Goal: Task Accomplishment & Management: Complete application form

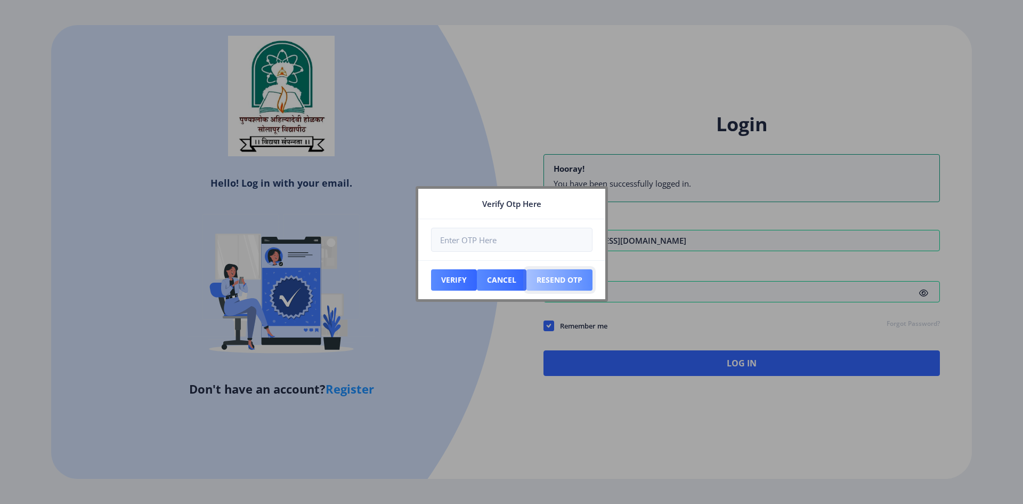
click at [566, 279] on button "Resend Otp" at bounding box center [559, 279] width 66 height 21
click at [498, 276] on button "Cancel" at bounding box center [502, 279] width 50 height 21
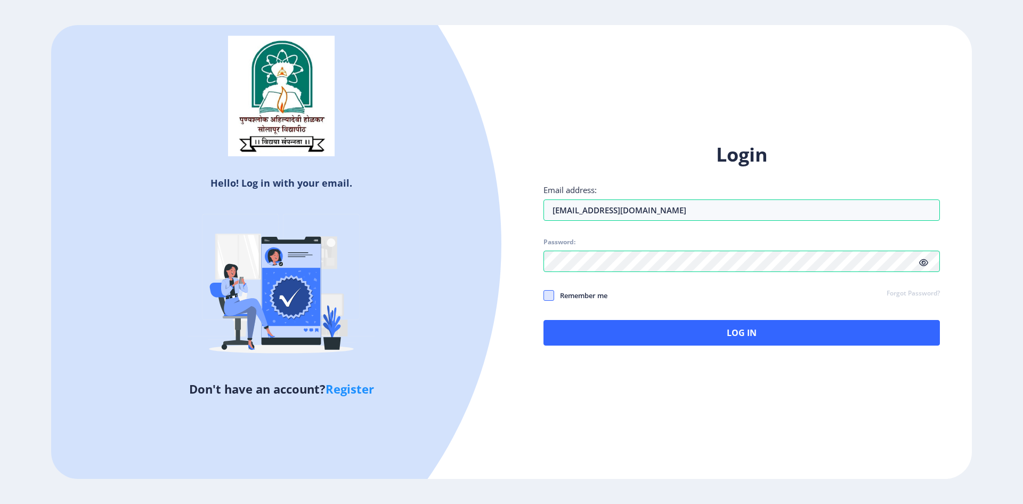
click at [548, 298] on span at bounding box center [548, 295] width 11 height 11
click at [544, 295] on input "Remember me" at bounding box center [543, 295] width 1 height 1
checkbox input "true"
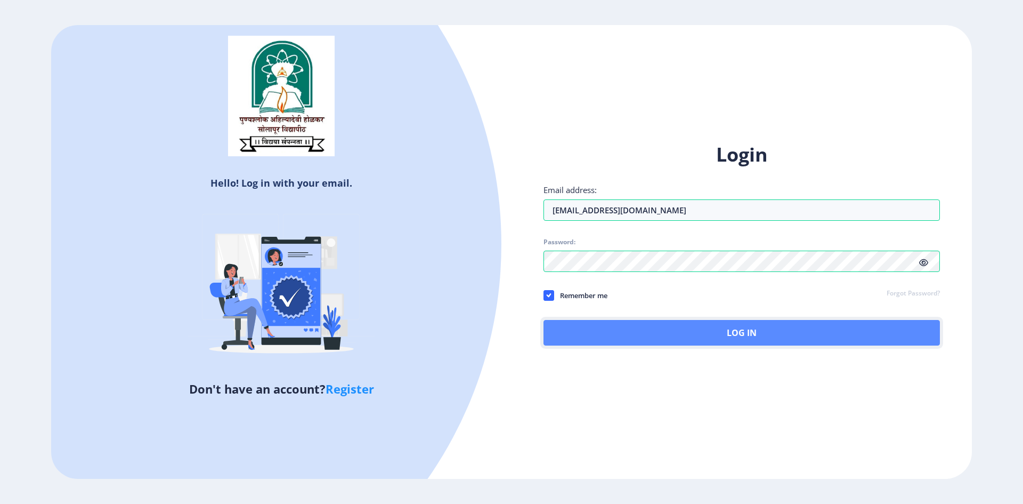
click at [622, 336] on button "Log In" at bounding box center [741, 333] width 396 height 26
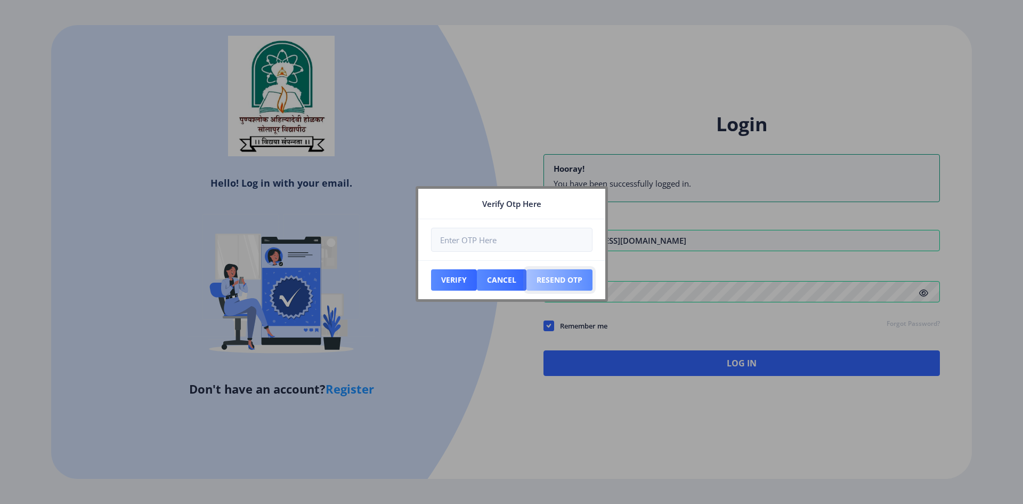
click at [550, 281] on button "Resend Otp" at bounding box center [559, 279] width 66 height 21
click at [575, 273] on button "Resend Otp" at bounding box center [559, 279] width 66 height 21
click at [370, 37] on div at bounding box center [511, 252] width 1023 height 504
click at [558, 290] on nb-card-footer "Verify Cancel Resend Otp" at bounding box center [511, 279] width 187 height 39
click at [562, 286] on button "Resend Otp" at bounding box center [559, 279] width 66 height 21
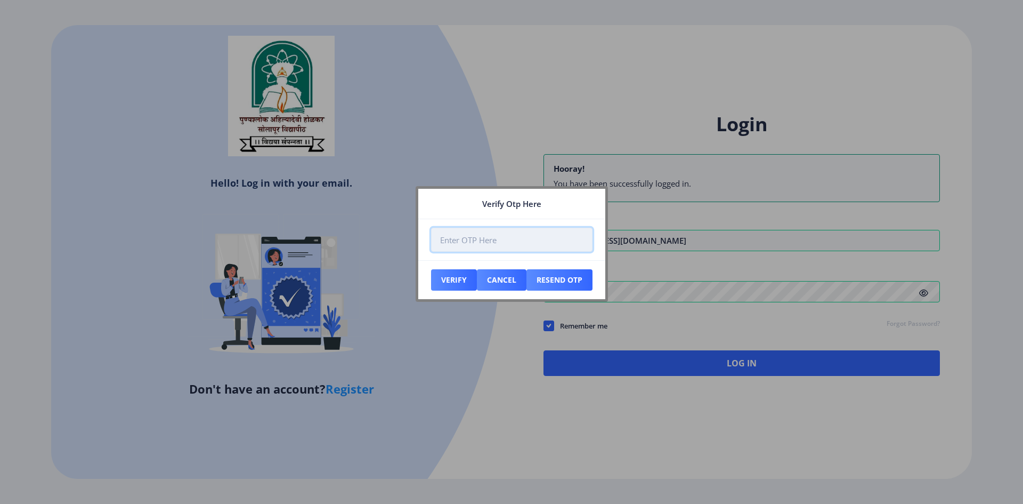
click at [525, 239] on input "number" at bounding box center [511, 240] width 161 height 24
click at [567, 292] on nb-card-footer "Verify Cancel Resend Otp" at bounding box center [511, 279] width 187 height 39
click at [571, 284] on button "Resend Otp" at bounding box center [559, 279] width 66 height 21
click at [499, 242] on input "number" at bounding box center [511, 240] width 161 height 24
click at [550, 282] on button "Resend Otp" at bounding box center [559, 279] width 66 height 21
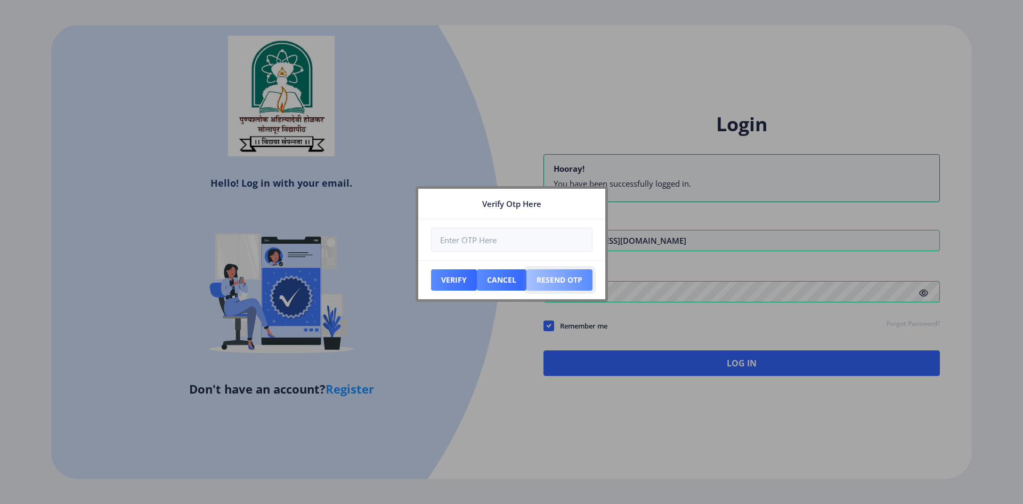
click at [572, 273] on button "Resend Otp" at bounding box center [559, 279] width 66 height 21
click at [501, 280] on button "Cancel" at bounding box center [502, 279] width 50 height 21
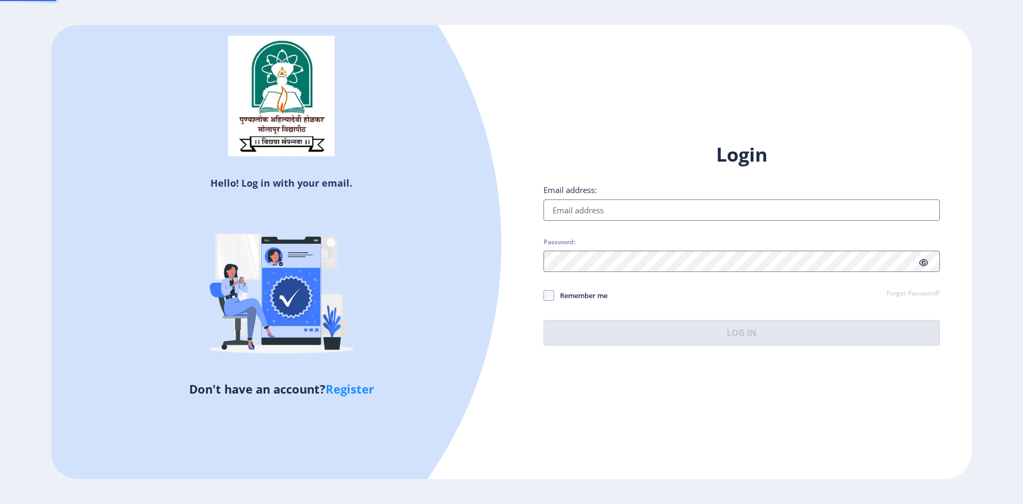
type input "[EMAIL_ADDRESS][DOMAIN_NAME]"
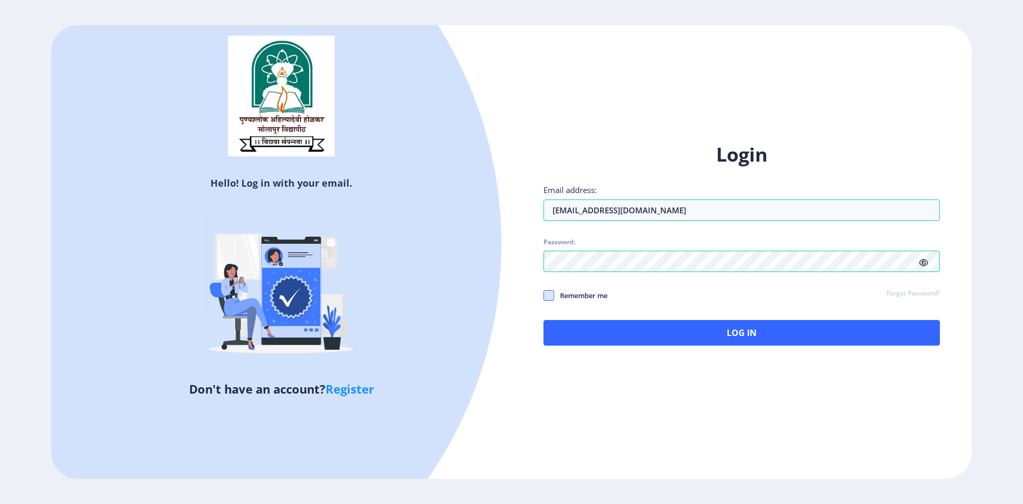
click at [545, 299] on span at bounding box center [548, 295] width 11 height 11
click at [544, 295] on input "Remember me" at bounding box center [543, 295] width 1 height 1
checkbox input "true"
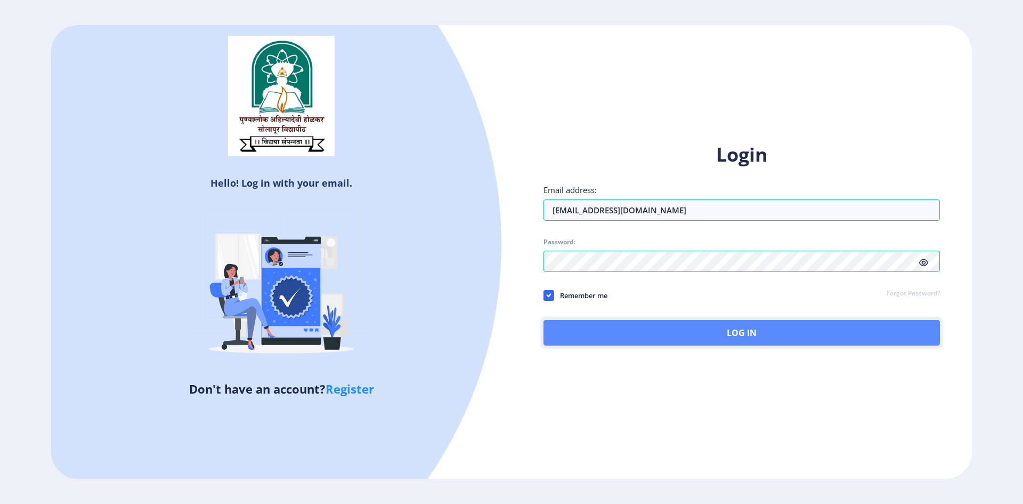
click at [588, 329] on button "Log In" at bounding box center [741, 333] width 396 height 26
